Goal: Task Accomplishment & Management: Use online tool/utility

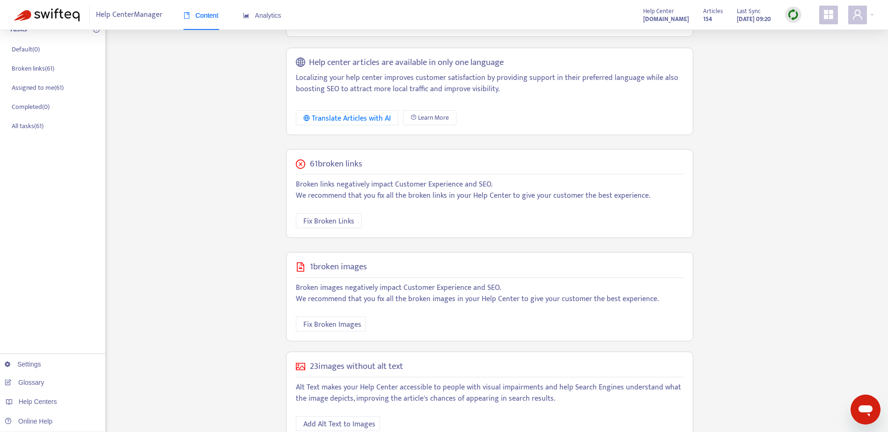
scroll to position [163, 0]
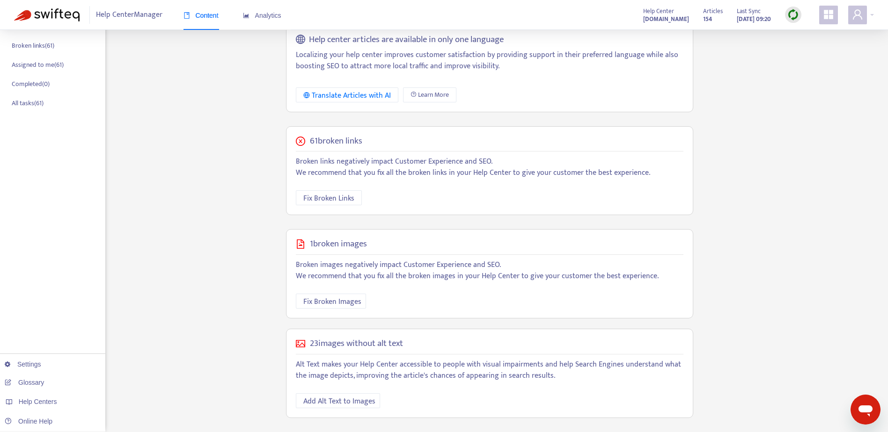
click at [335, 246] on h5 "1 broken images" at bounding box center [338, 244] width 57 height 11
click at [324, 301] on span "Fix Broken Images" at bounding box center [332, 302] width 58 height 12
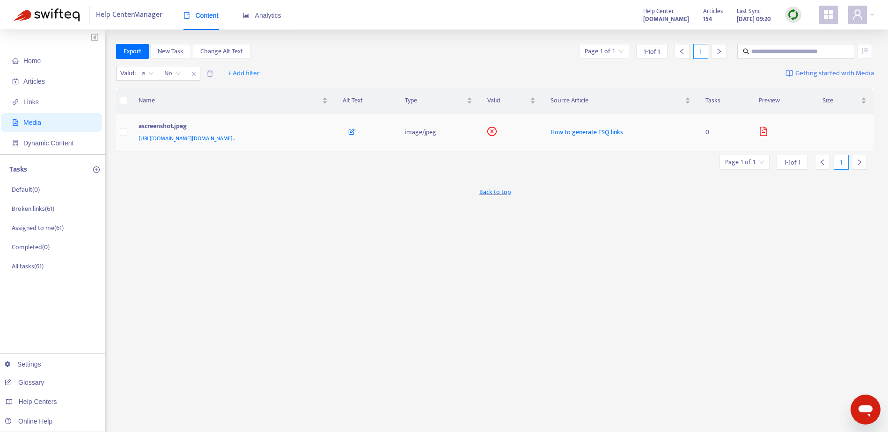
click at [623, 132] on span "How to generate FSQ links" at bounding box center [586, 132] width 73 height 11
